Goal: Transaction & Acquisition: Purchase product/service

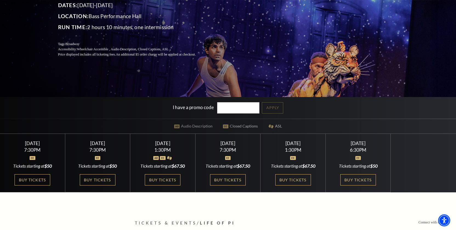
scroll to position [106, 0]
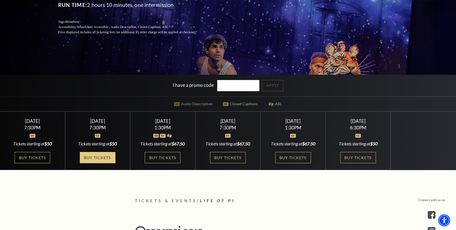
click at [94, 160] on link "Buy Tickets" at bounding box center [98, 157] width 36 height 11
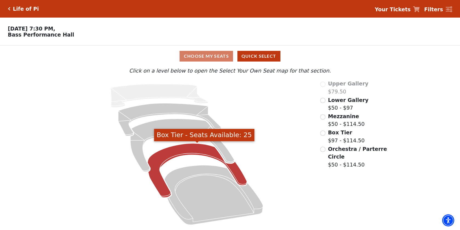
click at [176, 153] on icon "Box Tier - Seats Available: 25" at bounding box center [197, 170] width 99 height 54
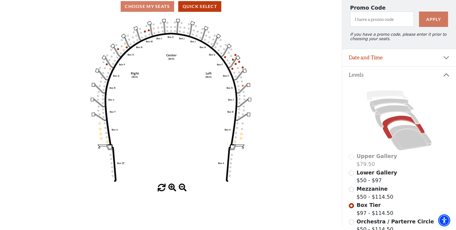
scroll to position [43, 0]
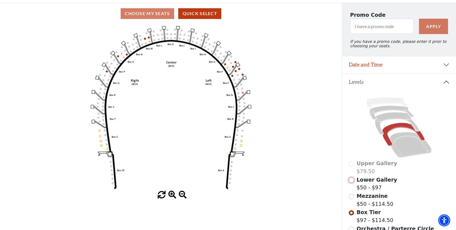
click at [352, 182] on input "Lower Gallery$50 - $97\a" at bounding box center [351, 179] width 5 height 5
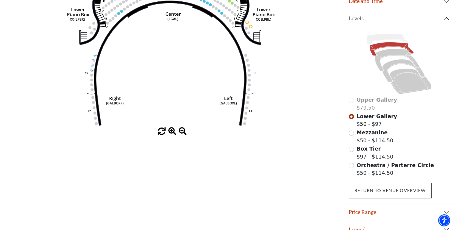
scroll to position [114, 0]
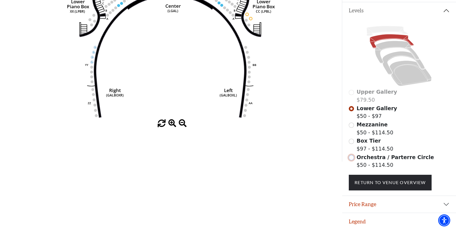
click at [352, 159] on input "Orchestra / Parterre Circle$50 - $114.50\a" at bounding box center [351, 157] width 5 height 5
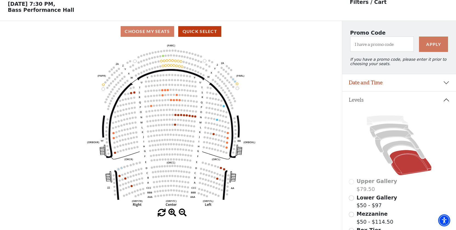
scroll to position [26, 0]
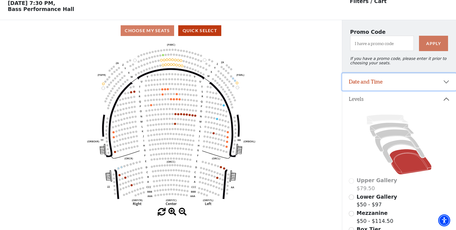
click at [359, 83] on button "Date and Time" at bounding box center [399, 81] width 114 height 17
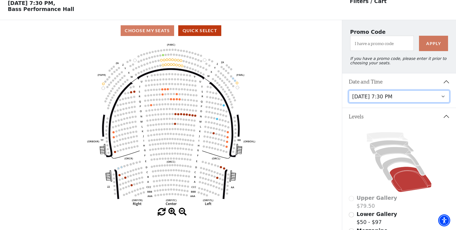
click at [359, 97] on select "[DATE] 7:30 PM [DATE] 7:30 PM [DATE] 1:30 PM [DATE] 7:30 PM [DATE] 1:30 PM [DAT…" at bounding box center [399, 96] width 101 height 12
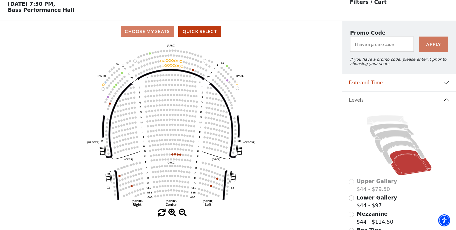
scroll to position [26, 0]
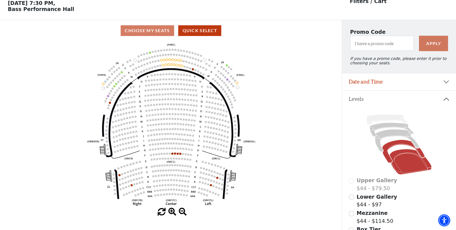
click at [395, 144] on icon at bounding box center [404, 151] width 42 height 23
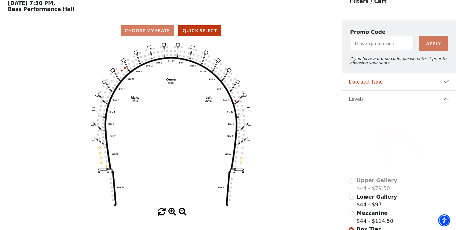
click at [391, 132] on icon at bounding box center [397, 140] width 44 height 22
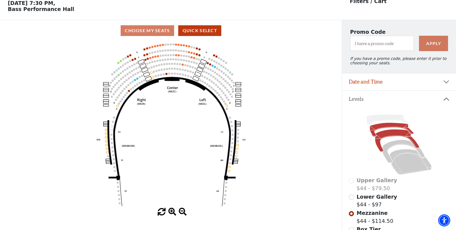
click at [391, 126] on icon at bounding box center [392, 130] width 44 height 14
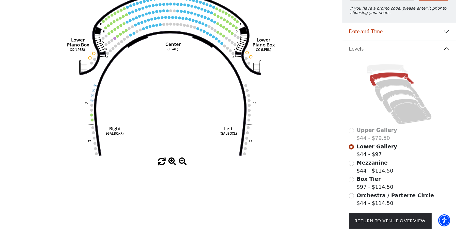
scroll to position [76, 0]
click at [447, 48] on button "Levels" at bounding box center [399, 48] width 114 height 17
